Goal: Transaction & Acquisition: Purchase product/service

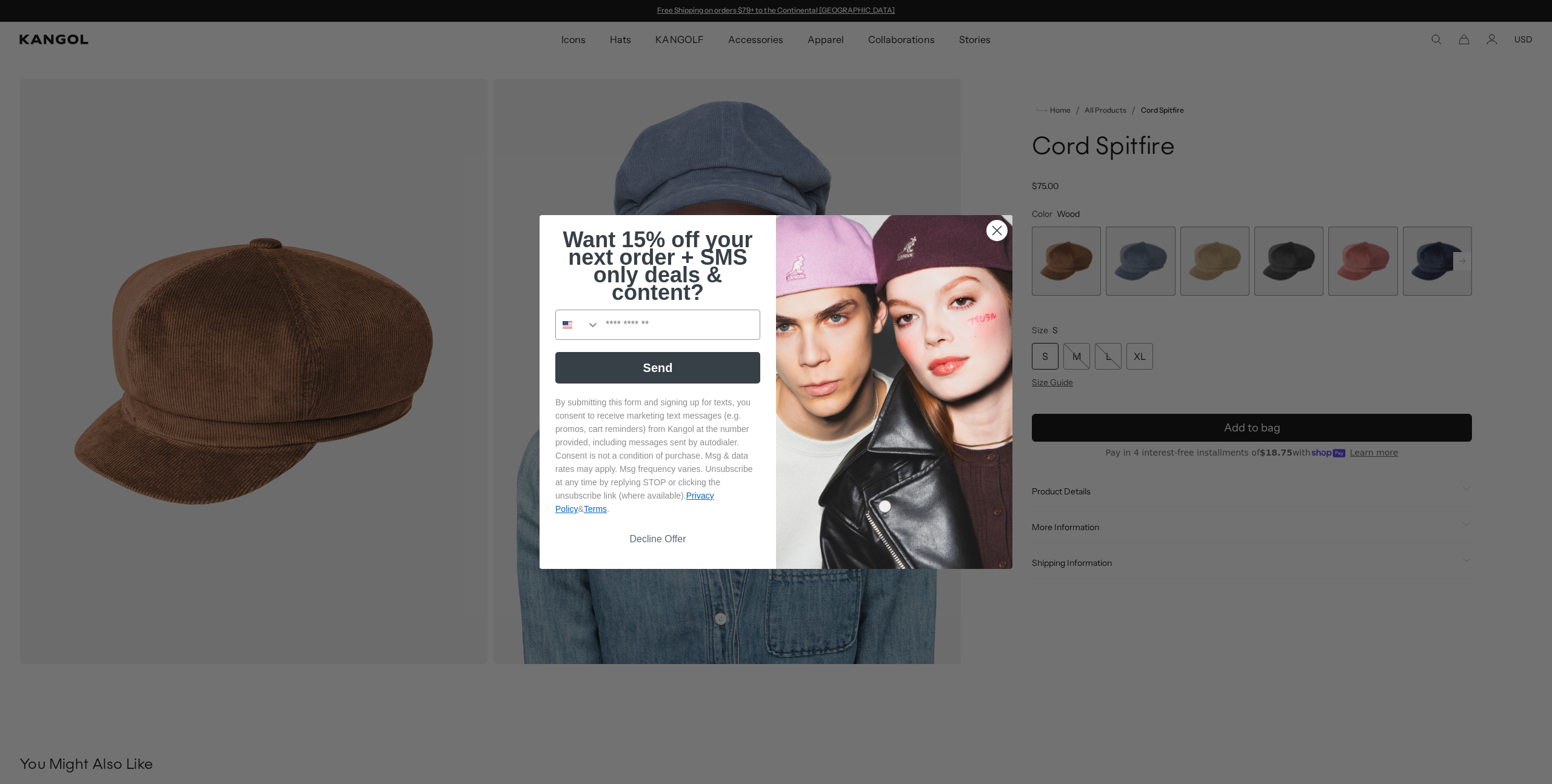
click at [988, 228] on circle "Close dialog" at bounding box center [997, 231] width 20 height 20
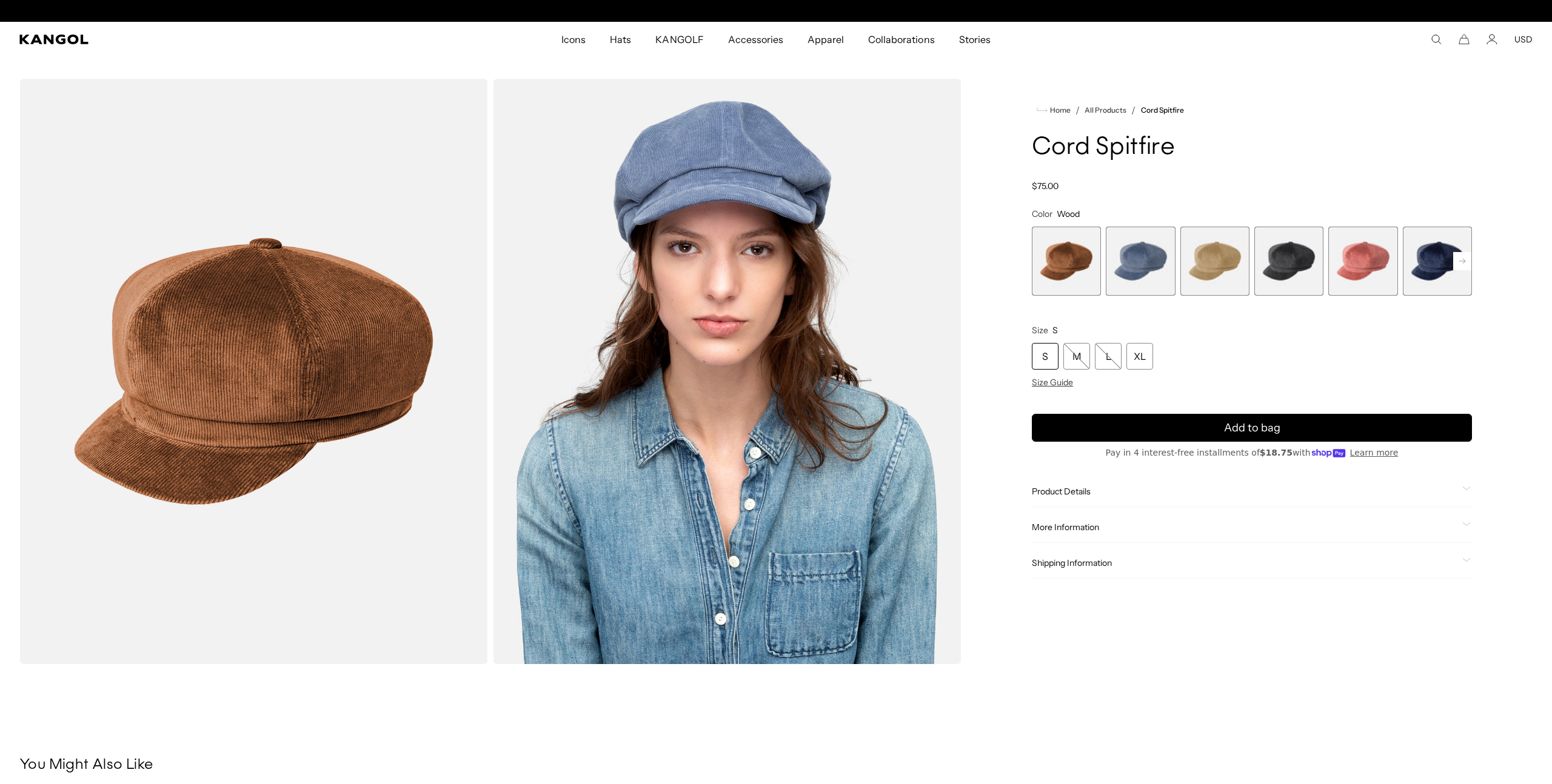
scroll to position [0, 250]
click at [1458, 262] on rect at bounding box center [1462, 261] width 18 height 18
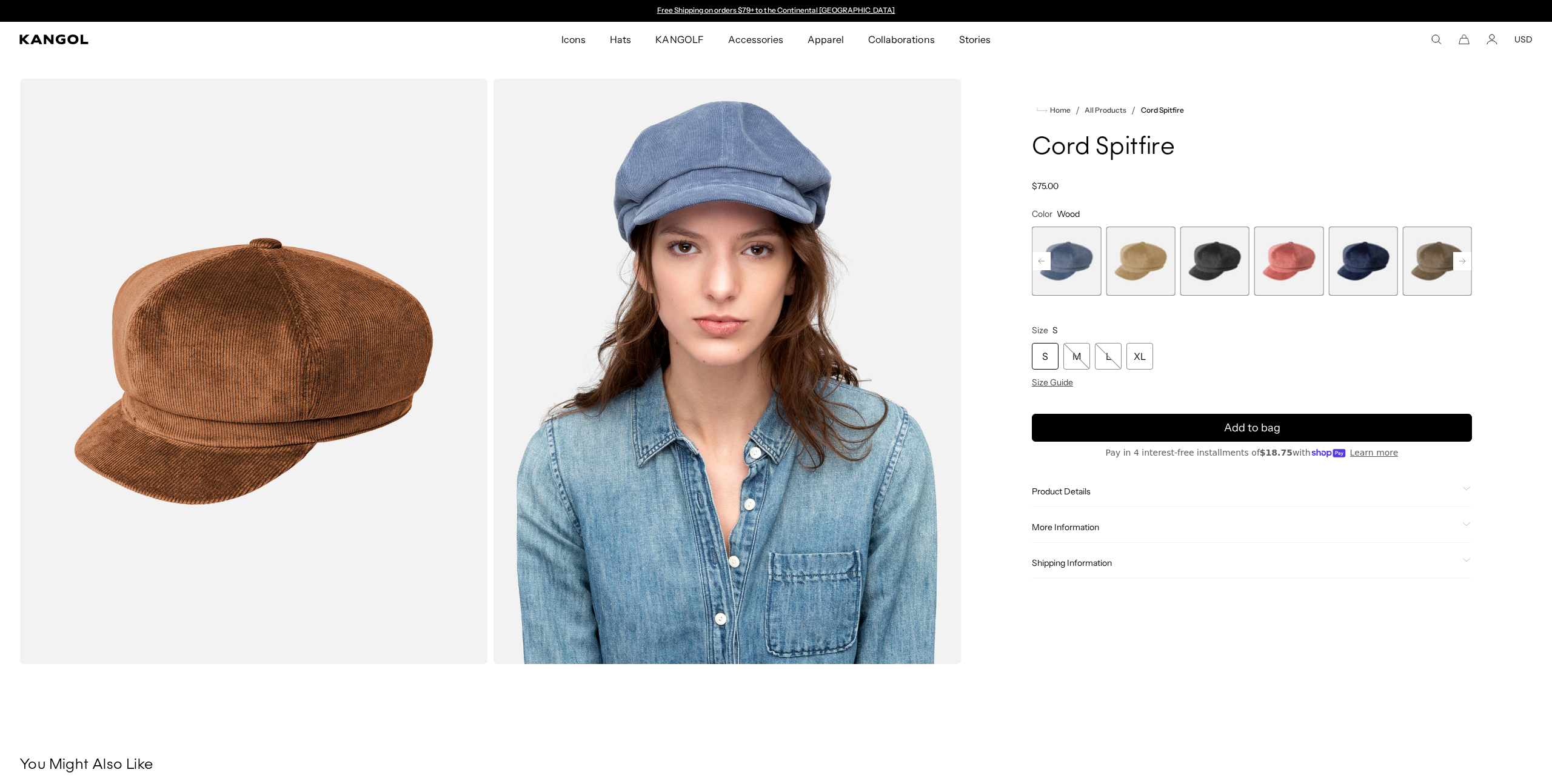
click at [1458, 262] on rect at bounding box center [1462, 261] width 18 height 18
click at [1458, 262] on span "9 of 9" at bounding box center [1437, 261] width 69 height 69
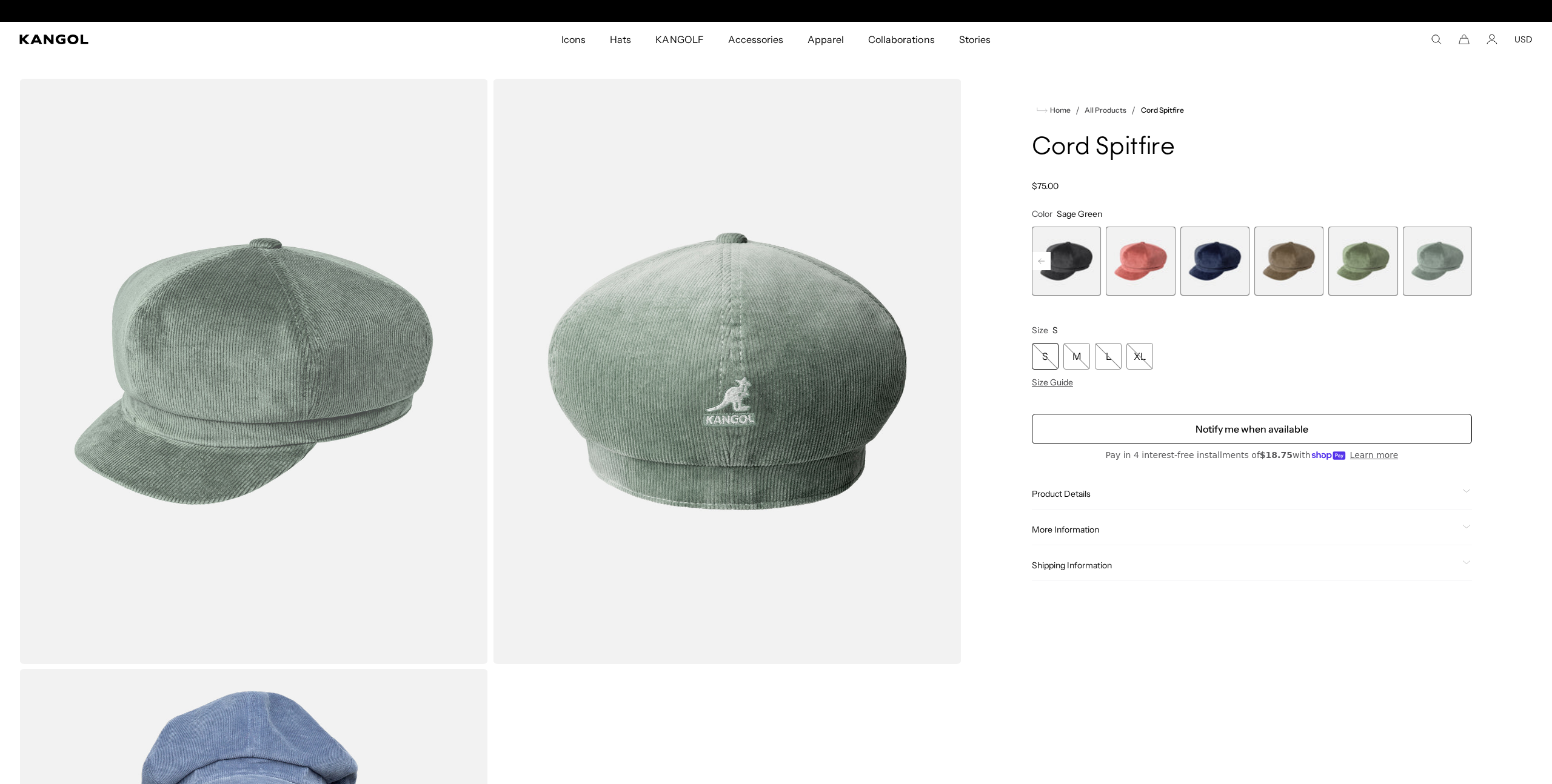
scroll to position [0, 250]
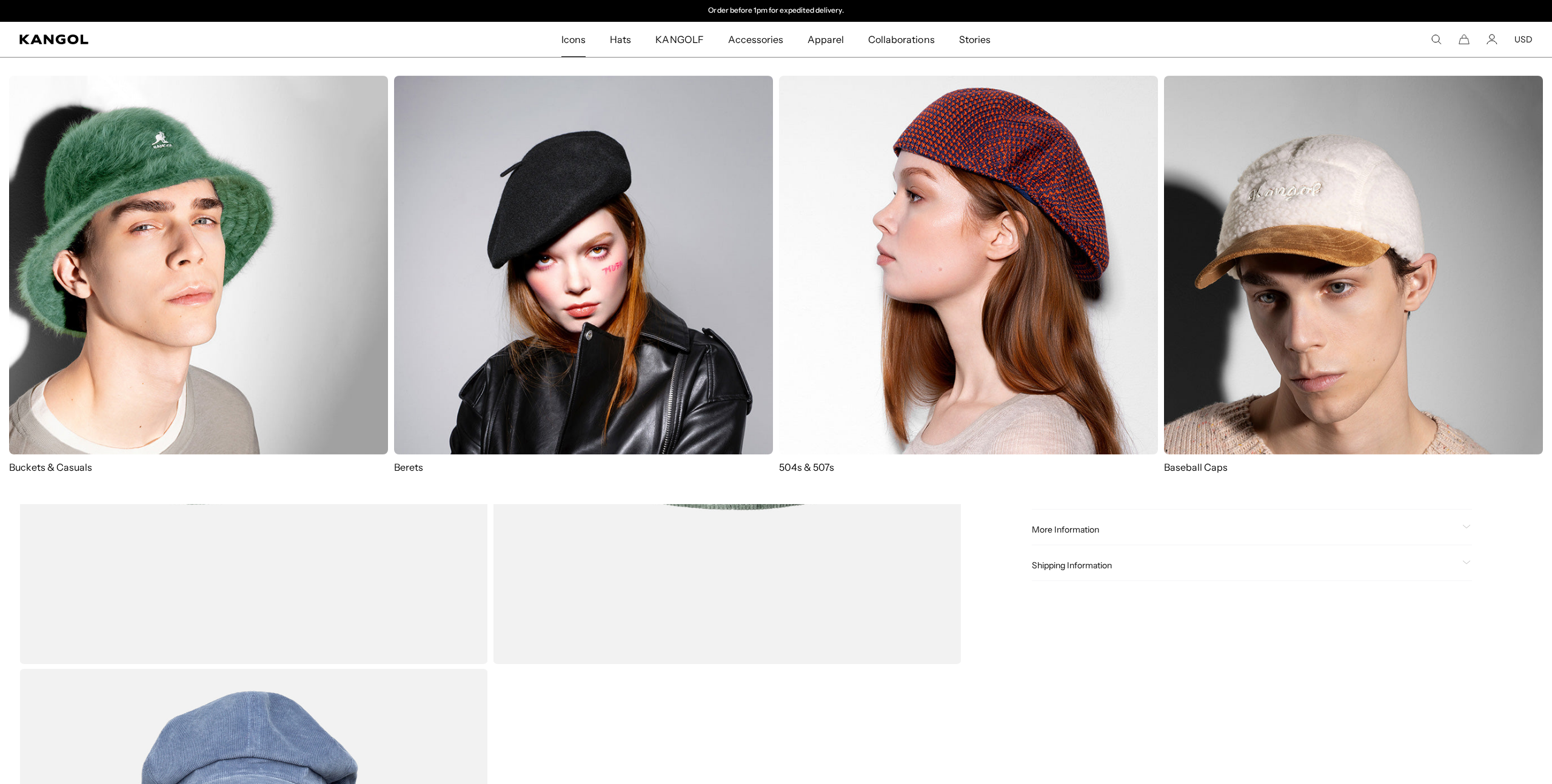
click at [590, 36] on link "Icons" at bounding box center [573, 39] width 48 height 35
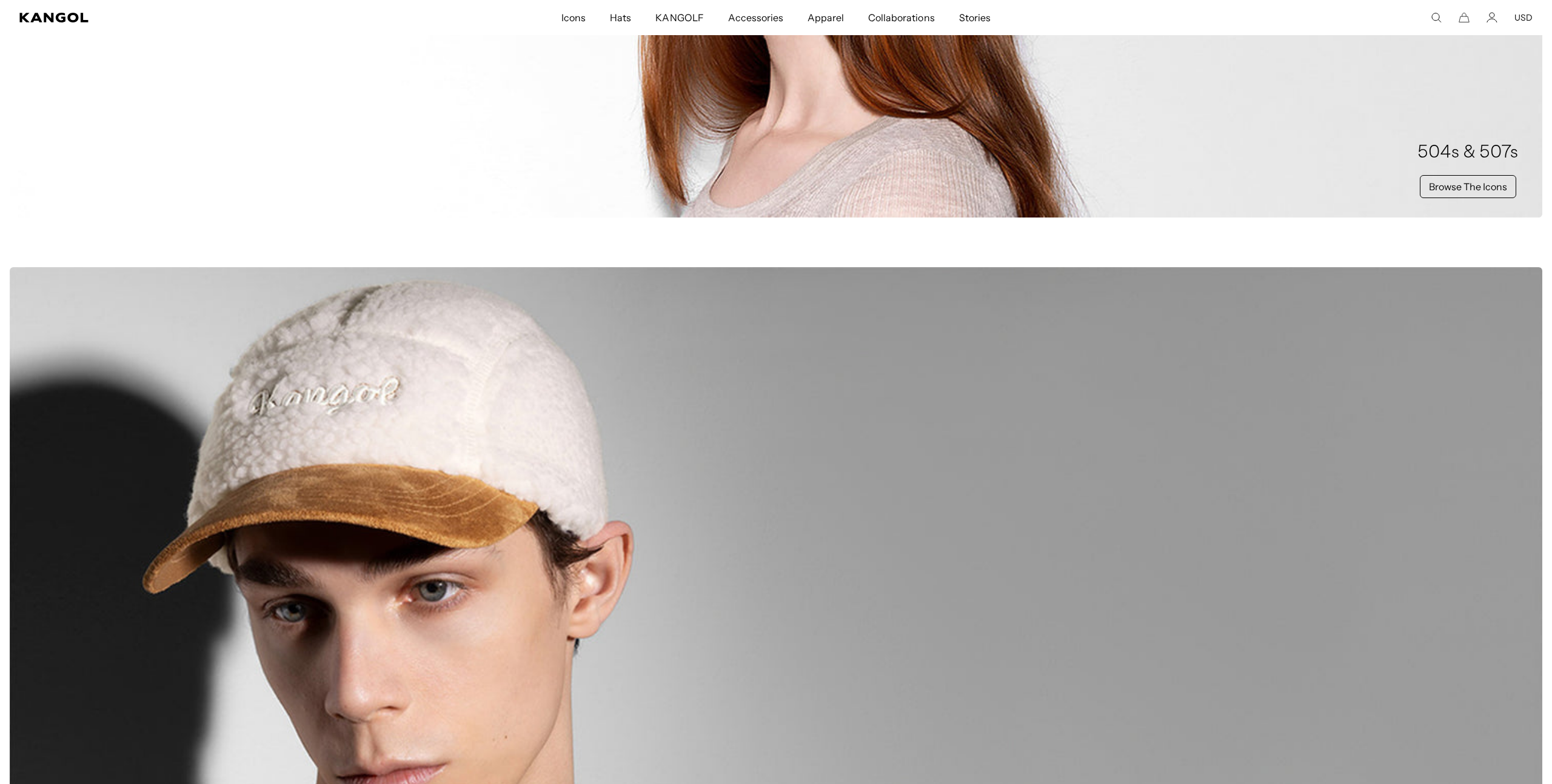
scroll to position [1376, 0]
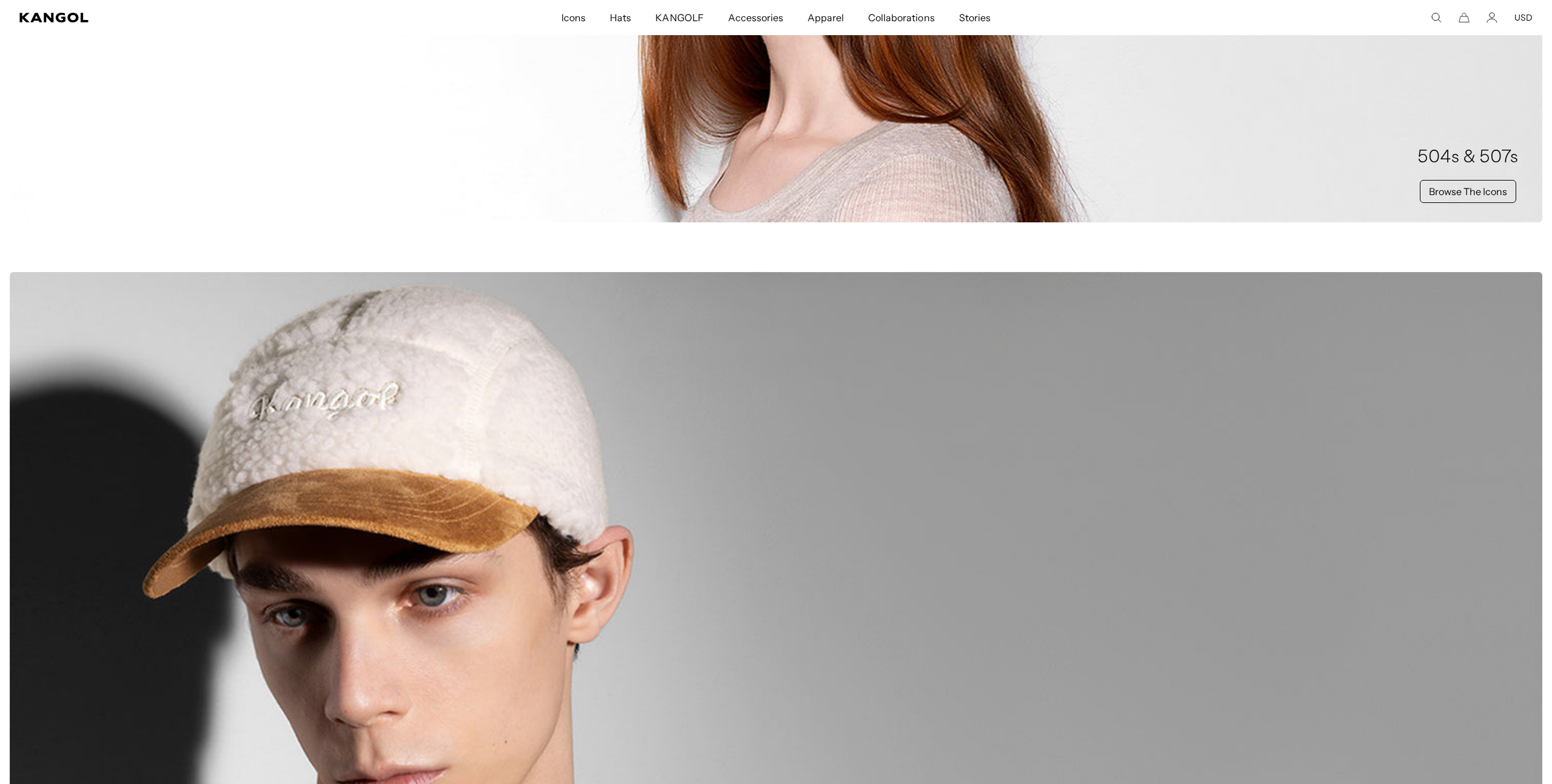
click at [1452, 192] on link "Browse The Icons" at bounding box center [1468, 192] width 97 height 23
